Goal: Feedback & Contribution: Submit feedback/report problem

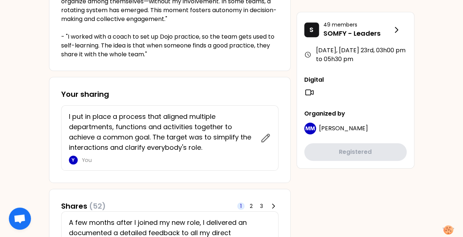
scroll to position [265, 0]
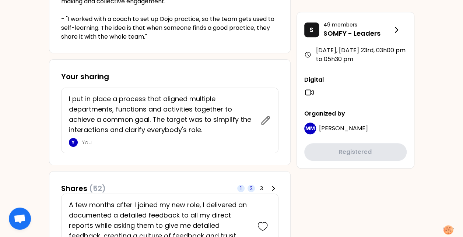
click at [252, 187] on span "2" at bounding box center [251, 188] width 3 height 7
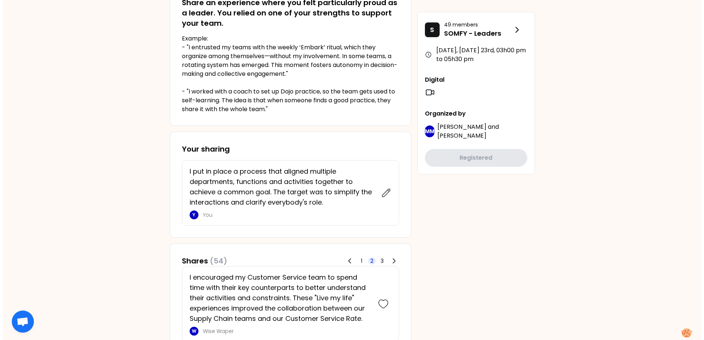
scroll to position [0, 0]
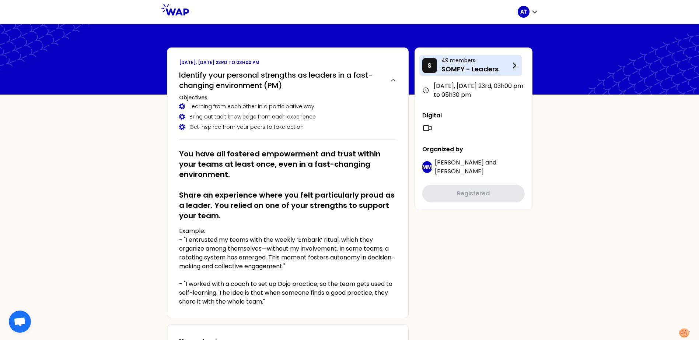
click at [468, 68] on p "SOMFY - Leaders" at bounding box center [475, 69] width 68 height 10
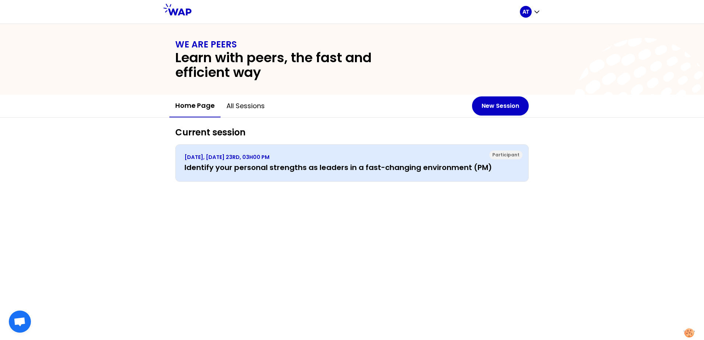
click at [382, 165] on h3 "Identify your personal strengths as leaders in a fast-changing environment (PM)" at bounding box center [351, 167] width 335 height 10
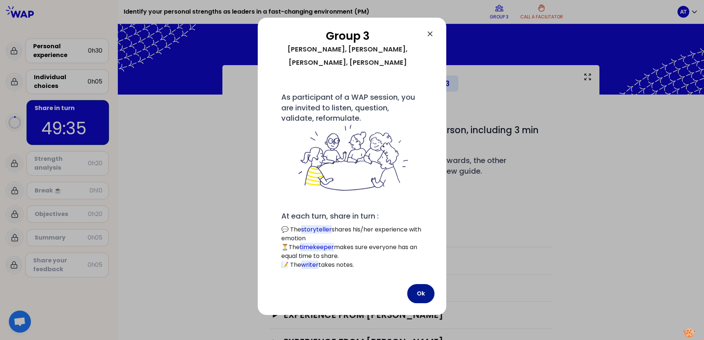
click at [415, 237] on button "Ok" at bounding box center [420, 293] width 27 height 19
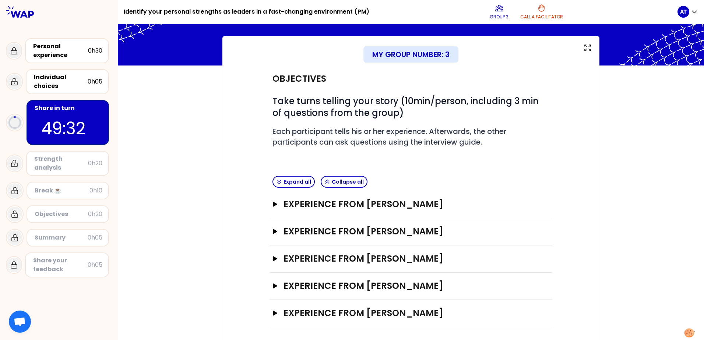
scroll to position [31, 0]
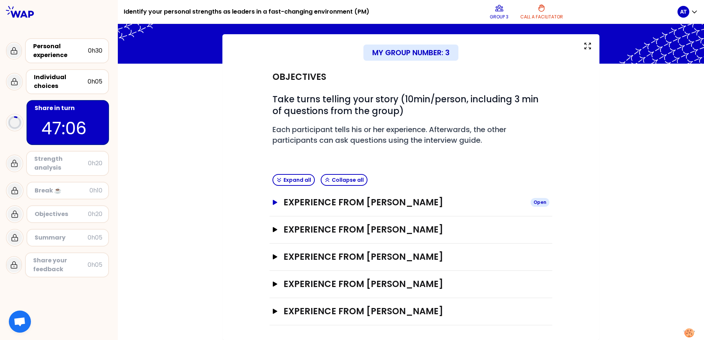
click at [273, 201] on icon "button" at bounding box center [275, 202] width 4 height 5
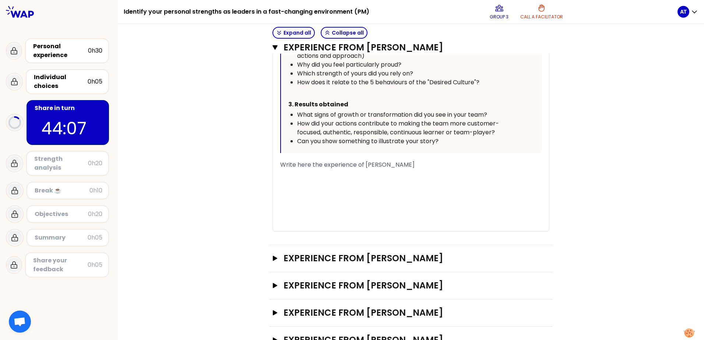
scroll to position [453, 0]
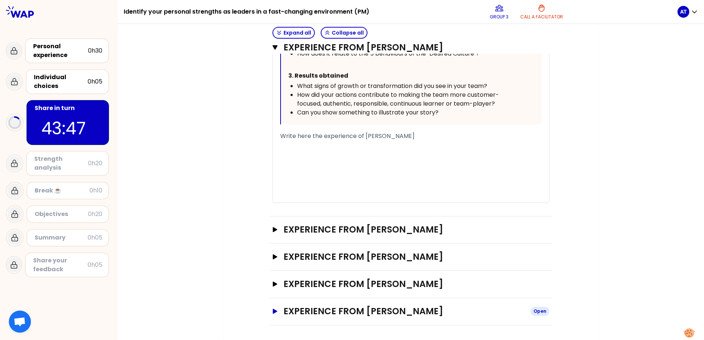
click at [273, 237] on icon "button" at bounding box center [275, 311] width 6 height 5
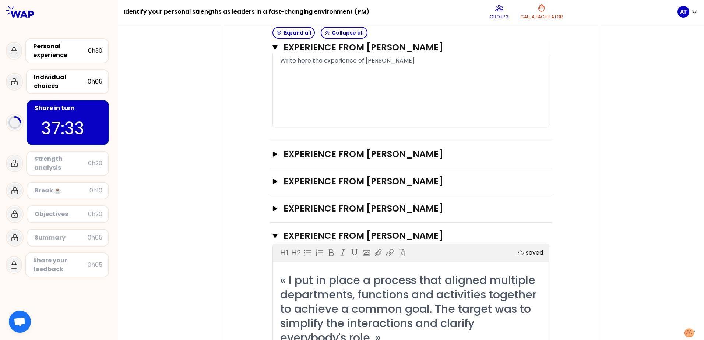
scroll to position [514, 0]
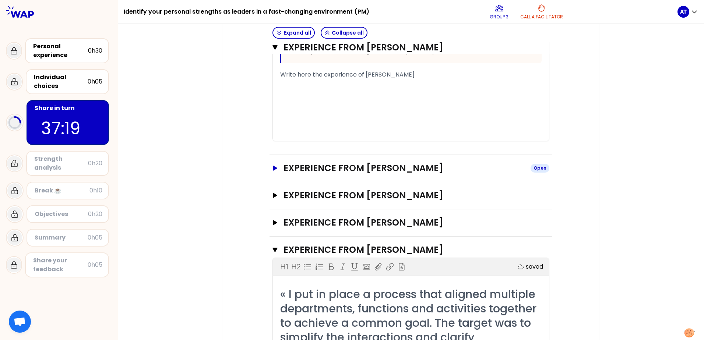
click at [273, 170] on icon "button" at bounding box center [275, 168] width 6 height 5
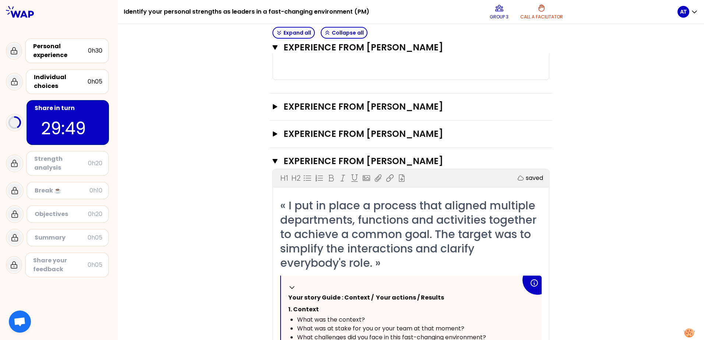
scroll to position [1012, 0]
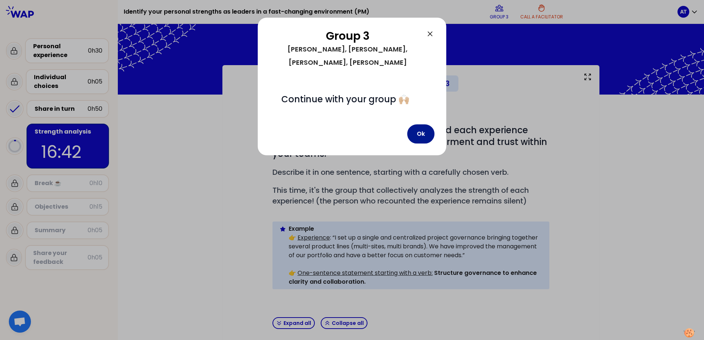
click at [425, 127] on button "Ok" at bounding box center [420, 133] width 27 height 19
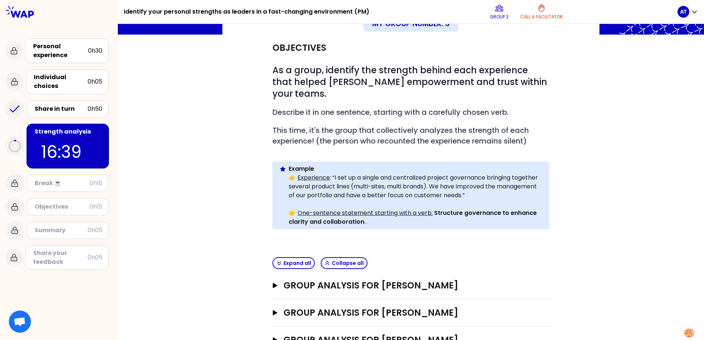
scroll to position [131, 0]
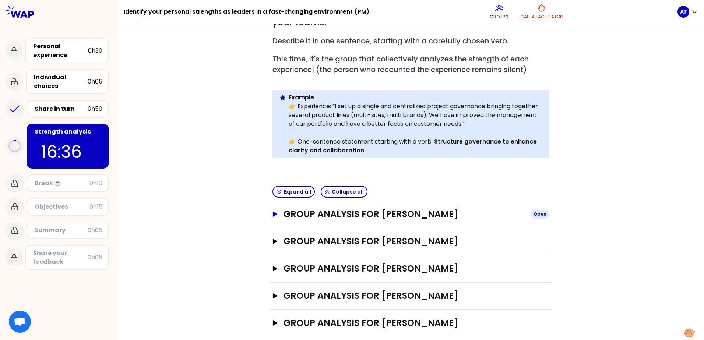
click at [273, 212] on icon "button" at bounding box center [275, 214] width 4 height 5
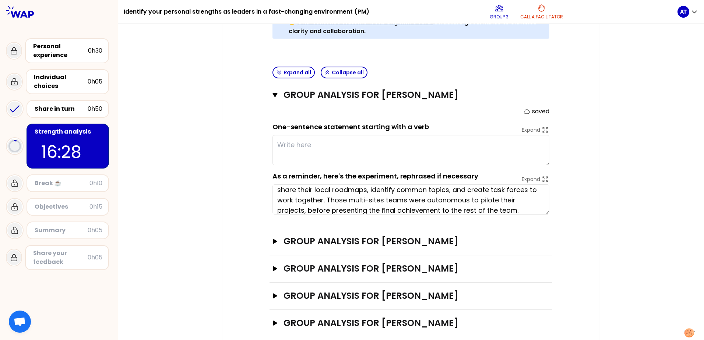
scroll to position [21, 0]
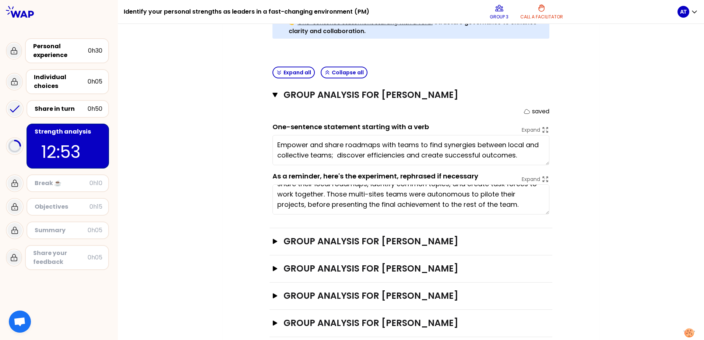
type textarea "Empower and share roadmaps with teams to find synergies between local and colle…"
click at [275, 237] on icon "button" at bounding box center [275, 241] width 6 height 5
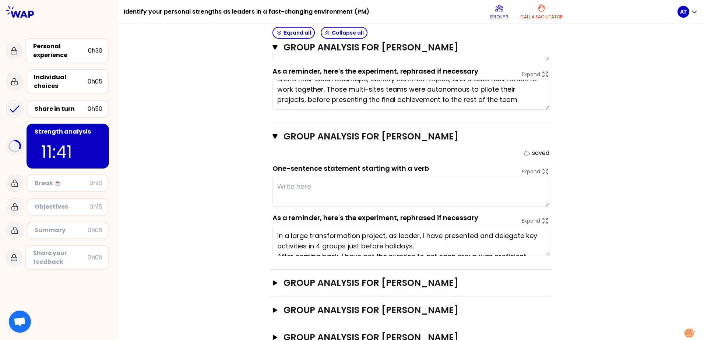
scroll to position [370, 0]
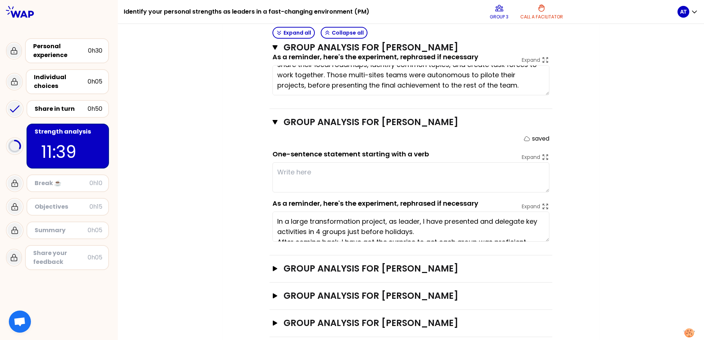
click at [320, 162] on textarea at bounding box center [411, 177] width 277 height 30
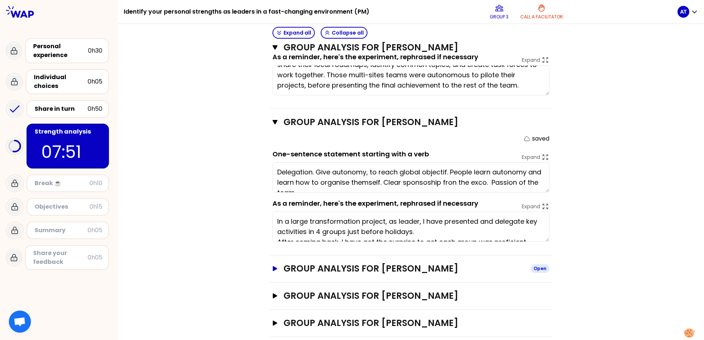
click at [273, 237] on icon "button" at bounding box center [275, 268] width 4 height 5
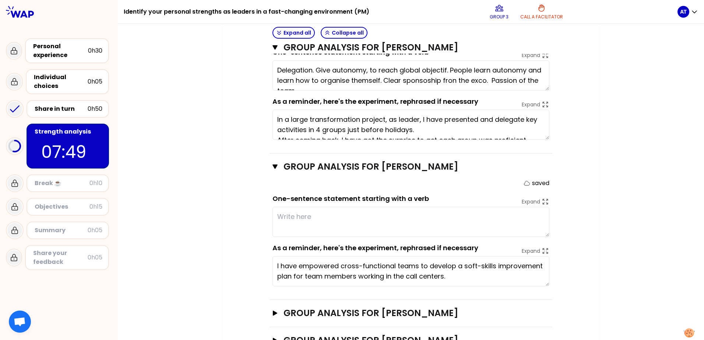
scroll to position [489, 0]
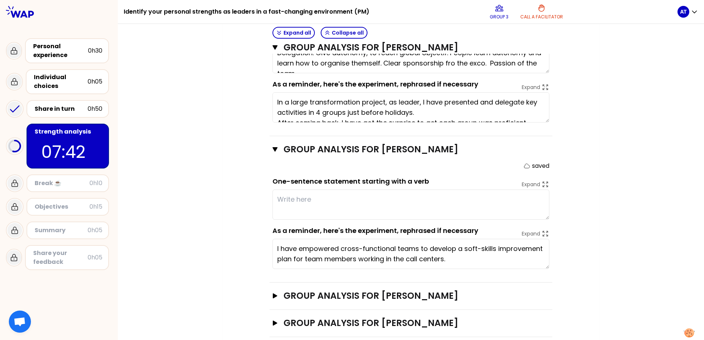
type textarea "Delegation. Give autonomy, to reach global objectif. People learn autonomy and …"
type textarea "Give teams a place to growth, to sh"
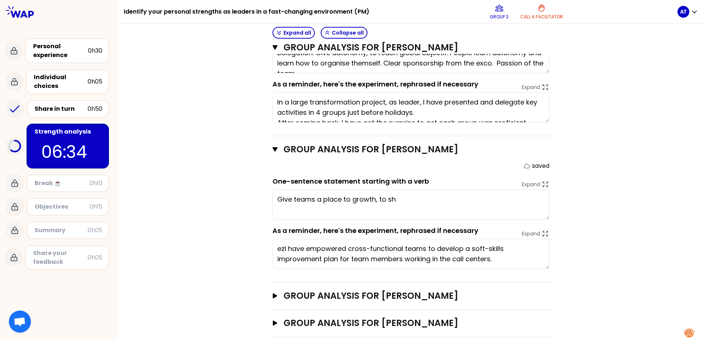
type textarea "I have empowered cross-functional teams to develop a soft-skills improvement pl…"
type textarea "Give teams a place to growth, to share, to learn and to progress on all"
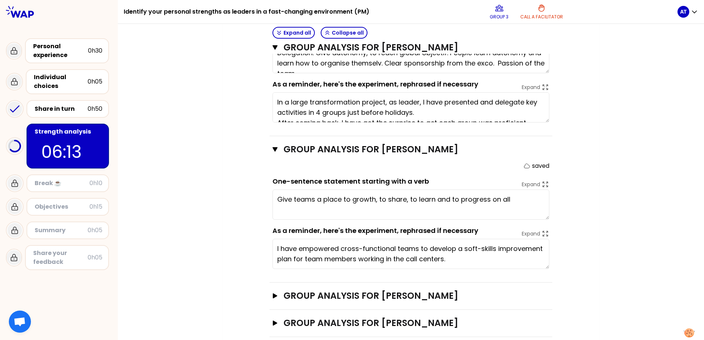
type textarea "Delegation. Give autonomy, to reach global objectif. People learn autonomy and …"
type textarea "Give teams a place to growth, to share, to learn and to progress on all soft sk…"
click at [275, 237] on icon "button" at bounding box center [275, 296] width 6 height 5
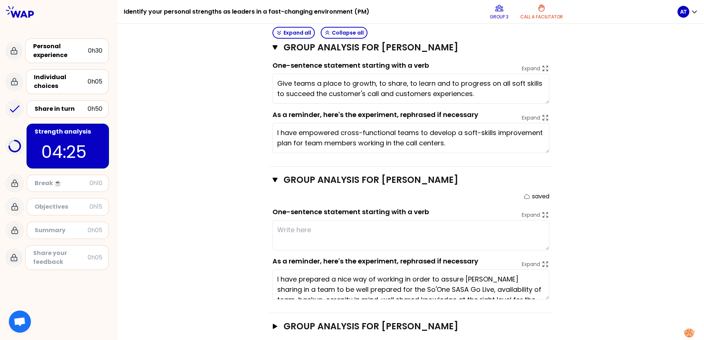
scroll to position [609, 0]
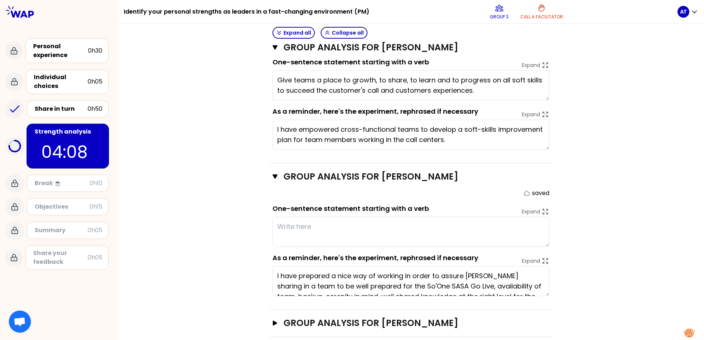
click at [337, 217] on textarea at bounding box center [411, 232] width 277 height 30
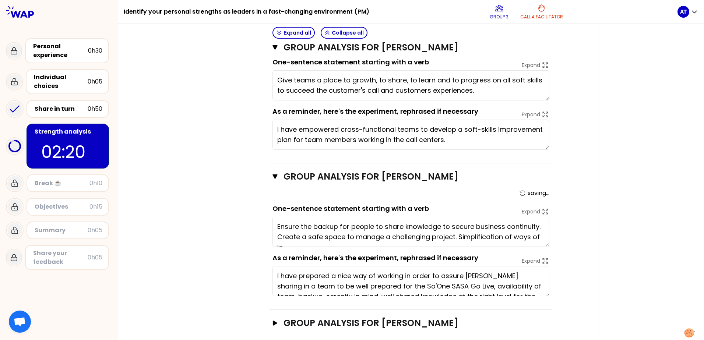
scroll to position [5, 0]
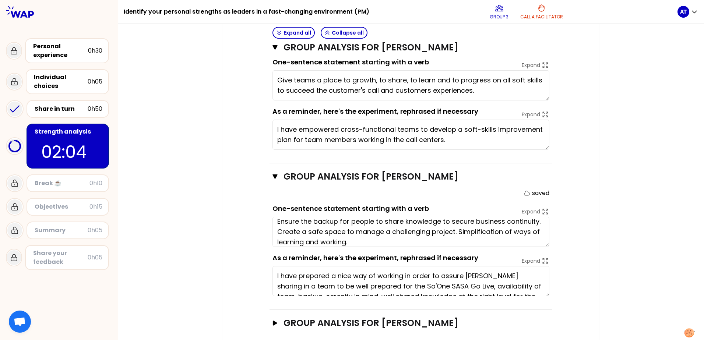
type textarea "Ensure the backup for people to share knowledge to secure business continuity. …"
click at [273, 237] on icon "button" at bounding box center [275, 323] width 6 height 5
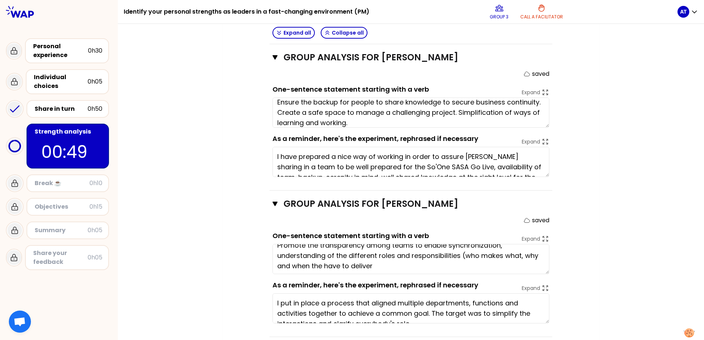
scroll to position [10, 0]
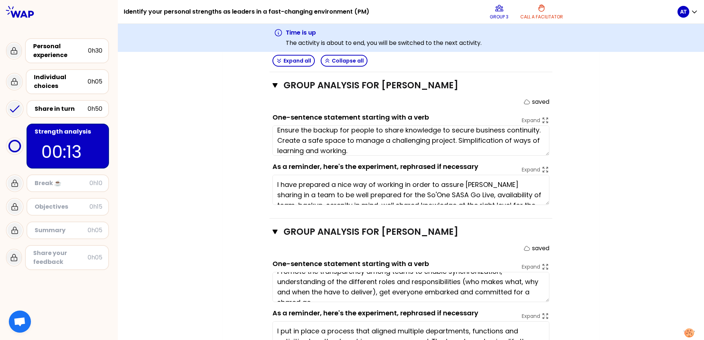
type textarea "Promote the transparency among teams to enable synchronization, understanding o…"
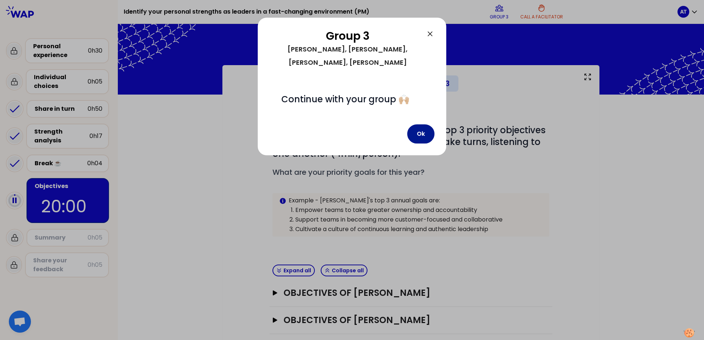
click at [425, 124] on button "Ok" at bounding box center [420, 133] width 27 height 19
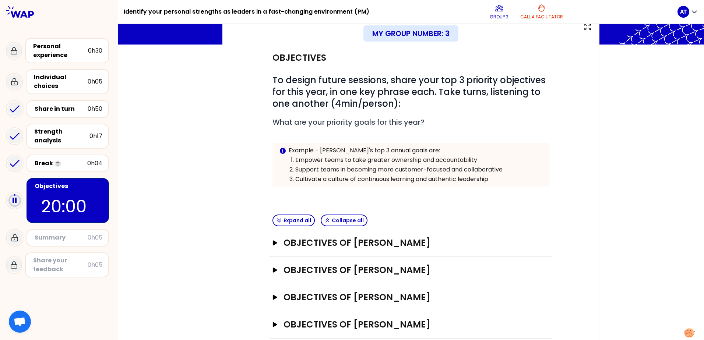
scroll to position [91, 0]
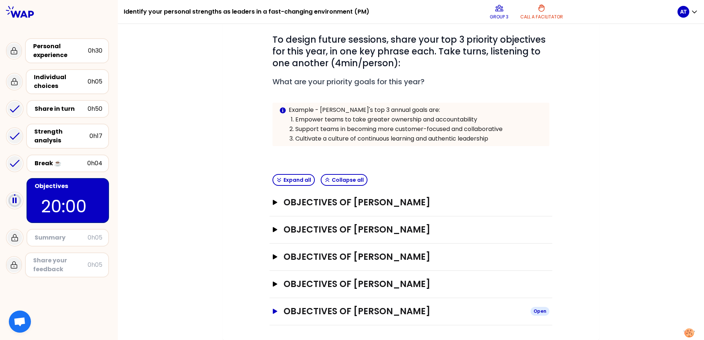
click at [273, 237] on button "Objectives of [PERSON_NAME] Open" at bounding box center [411, 312] width 277 height 12
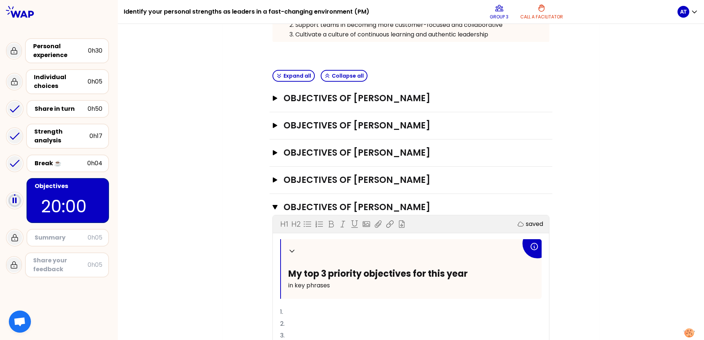
scroll to position [257, 0]
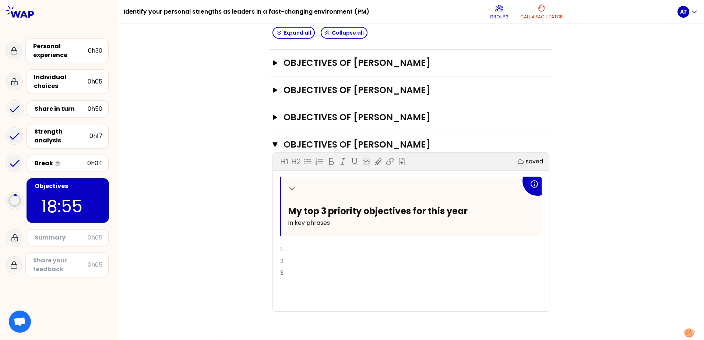
click at [293, 237] on p "1." at bounding box center [410, 250] width 261 height 12
click at [282, 237] on span "1. Animate my network" at bounding box center [313, 249] width 66 height 8
click at [371, 237] on div "Collapse My top 3 priority objectives for this year in key phrases 1. Better an…" at bounding box center [410, 244] width 261 height 135
click at [307, 237] on p "2." at bounding box center [410, 262] width 261 height 12
click at [299, 237] on p "3." at bounding box center [410, 273] width 261 height 12
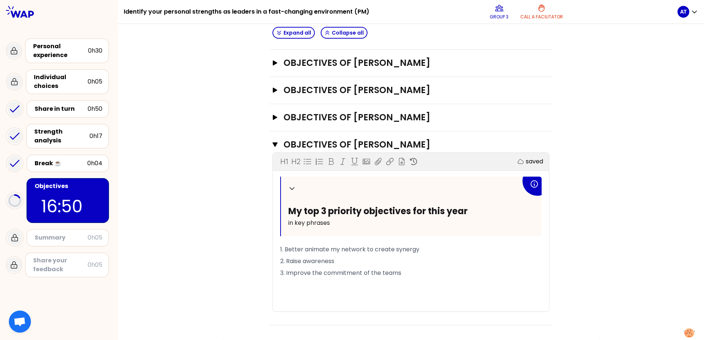
click at [351, 237] on p "2. Raise awareness" at bounding box center [410, 262] width 261 height 12
click at [423, 237] on p "1. Better animate my network to create synergy" at bounding box center [410, 250] width 261 height 12
click at [404, 237] on p "3. Improve the commitment of the teams" at bounding box center [410, 273] width 261 height 12
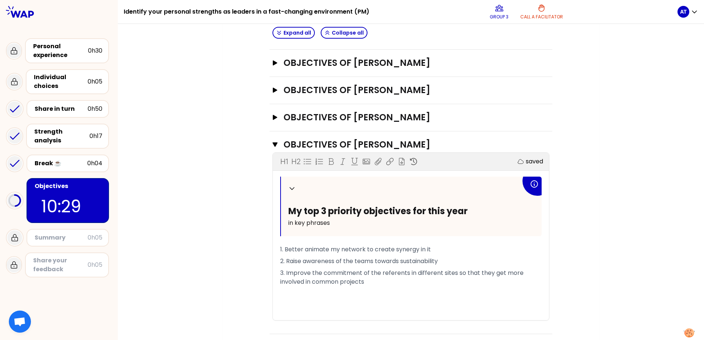
click at [362, 237] on span "1. Better animate my network to create synergy in it" at bounding box center [355, 249] width 151 height 8
click at [437, 237] on span "2. Raise awareness of the teams towards sustainability" at bounding box center [359, 261] width 158 height 8
click at [273, 119] on icon "button" at bounding box center [275, 117] width 4 height 5
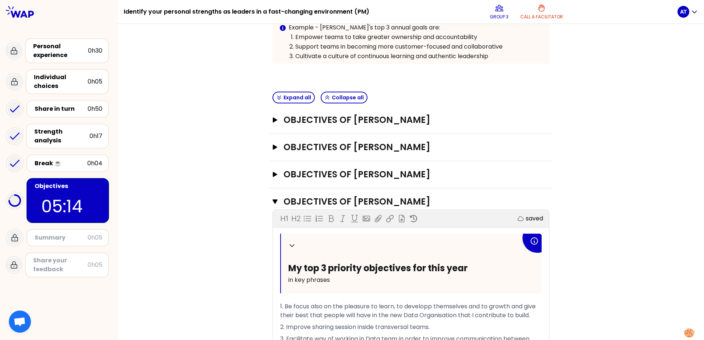
scroll to position [176, 0]
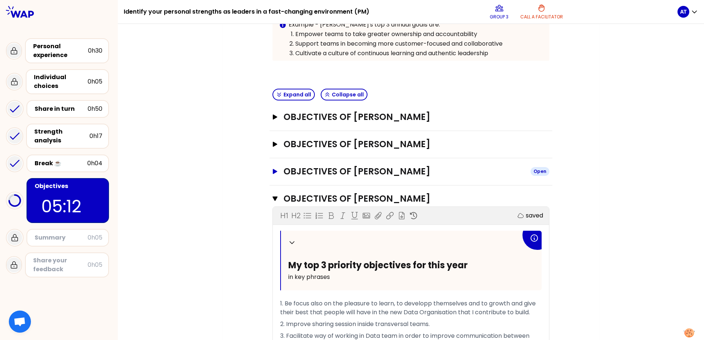
click at [273, 172] on icon "button" at bounding box center [275, 171] width 4 height 5
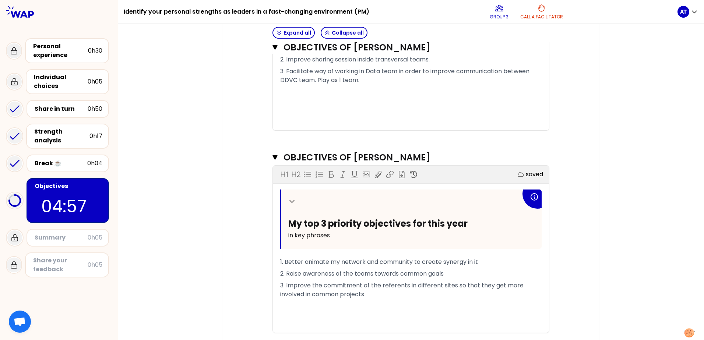
scroll to position [682, 0]
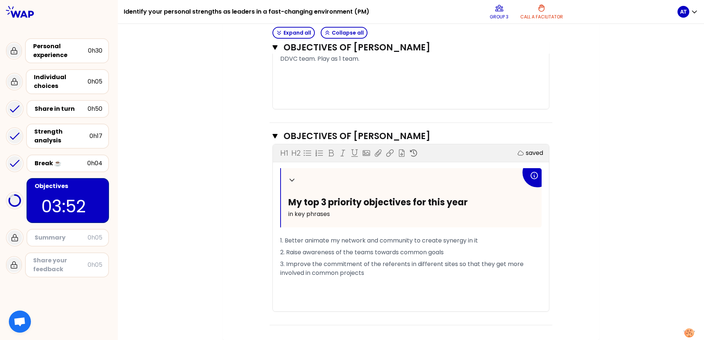
click at [447, 237] on p "2. Raise awareness of the teams towards common goals" at bounding box center [410, 253] width 261 height 12
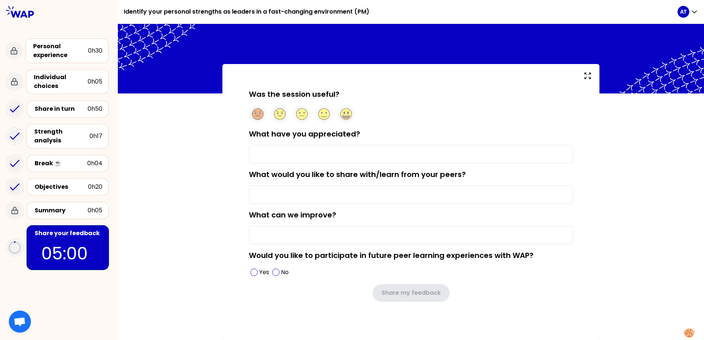
scroll to position [1, 0]
click at [320, 116] on circle at bounding box center [324, 114] width 11 height 11
click at [278, 155] on input "What have you appreciated?" at bounding box center [411, 154] width 324 height 18
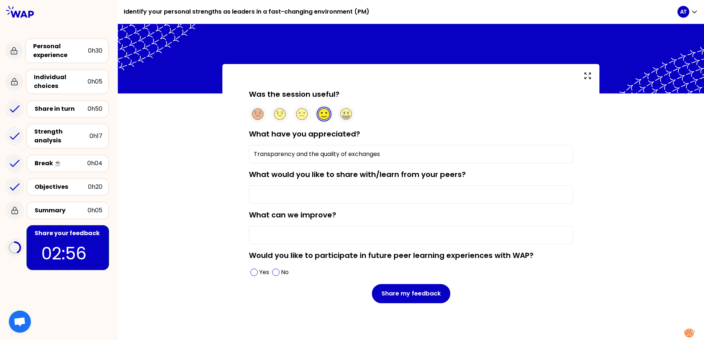
type input "Transparency and the quality of exchanges"
click at [308, 196] on input "What would you like to share with/learn from your peers?" at bounding box center [411, 195] width 324 height 18
click at [324, 197] on input "What would you like to share with/learn from your peers?" at bounding box center [411, 195] width 324 height 18
click at [298, 233] on input "What can we improve?" at bounding box center [411, 235] width 324 height 18
type input "B"
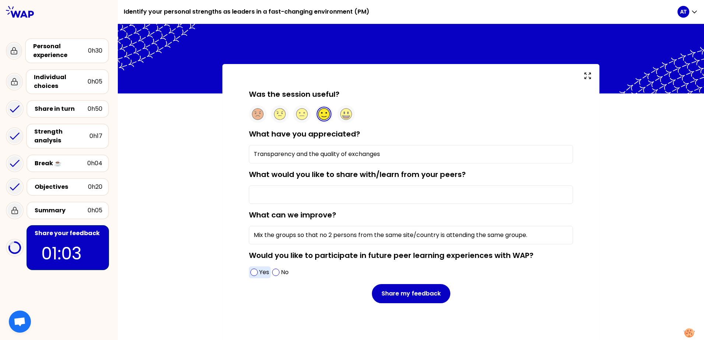
click at [251, 237] on span at bounding box center [253, 272] width 7 height 7
click at [327, 235] on input "Mix the groups so that no 2 persons from the same site/country is attending the…" at bounding box center [411, 235] width 324 height 18
click at [430, 235] on input "Mix the groups so that persons from the same site/country is attending the same…" at bounding box center [411, 235] width 324 height 18
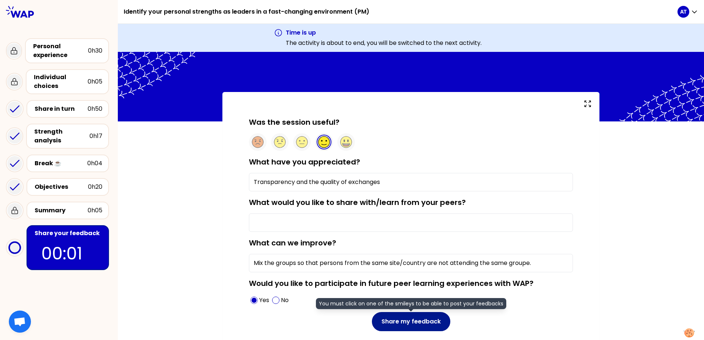
type input "Mix the groups so that persons from the same site/country are not attending the…"
click at [391, 237] on button "Share my feedback" at bounding box center [411, 321] width 78 height 19
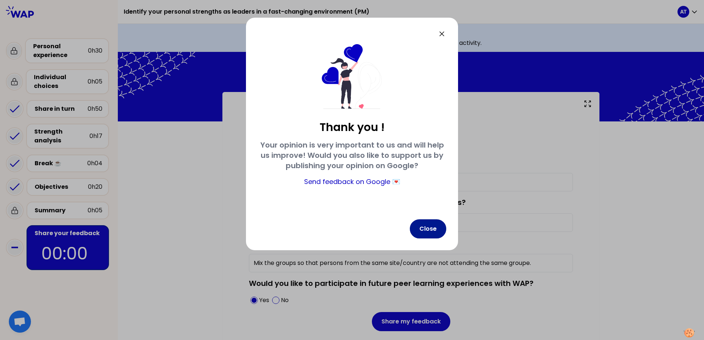
click at [422, 231] on button "Close" at bounding box center [428, 228] width 36 height 19
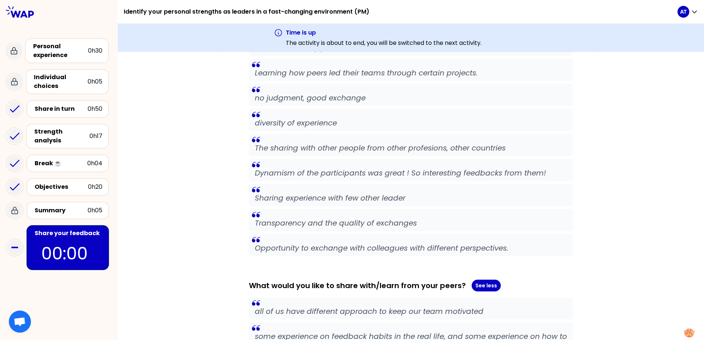
scroll to position [773, 0]
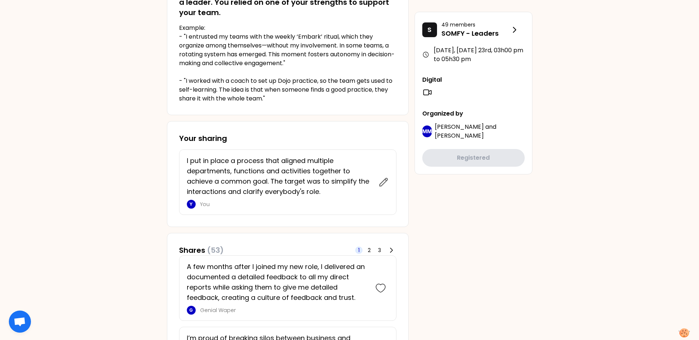
scroll to position [201, 0]
